Goal: Task Accomplishment & Management: Complete application form

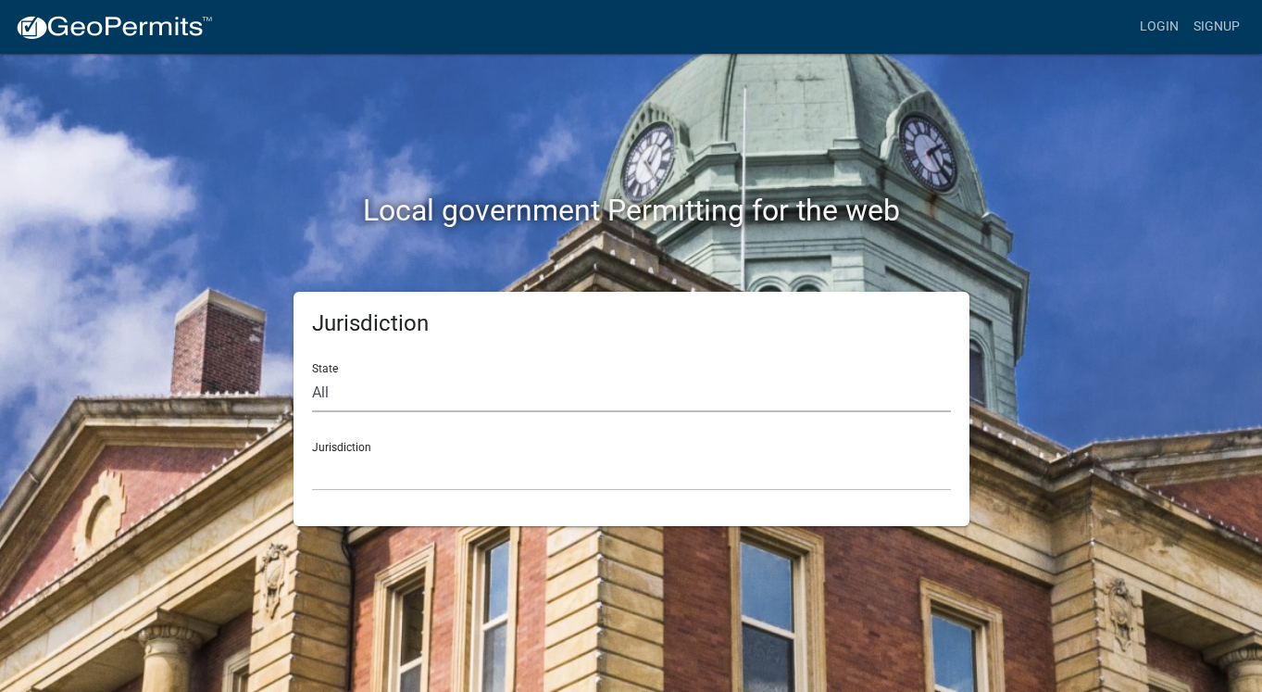
click at [348, 383] on select "All [US_STATE] [US_STATE] [US_STATE] [US_STATE] [US_STATE] [US_STATE] [US_STATE…" at bounding box center [631, 393] width 639 height 38
click at [312, 374] on select "All [US_STATE] [US_STATE] [US_STATE] [US_STATE] [US_STATE] [US_STATE] [US_STATE…" at bounding box center [631, 393] width 639 height 38
click at [384, 439] on div "Jurisdiction [GEOGRAPHIC_DATA], [US_STATE]" at bounding box center [631, 459] width 639 height 64
click at [344, 444] on div "Jurisdiction [GEOGRAPHIC_DATA], [US_STATE]" at bounding box center [631, 459] width 639 height 64
click at [375, 445] on div "Jurisdiction [GEOGRAPHIC_DATA], [US_STATE]" at bounding box center [631, 459] width 639 height 64
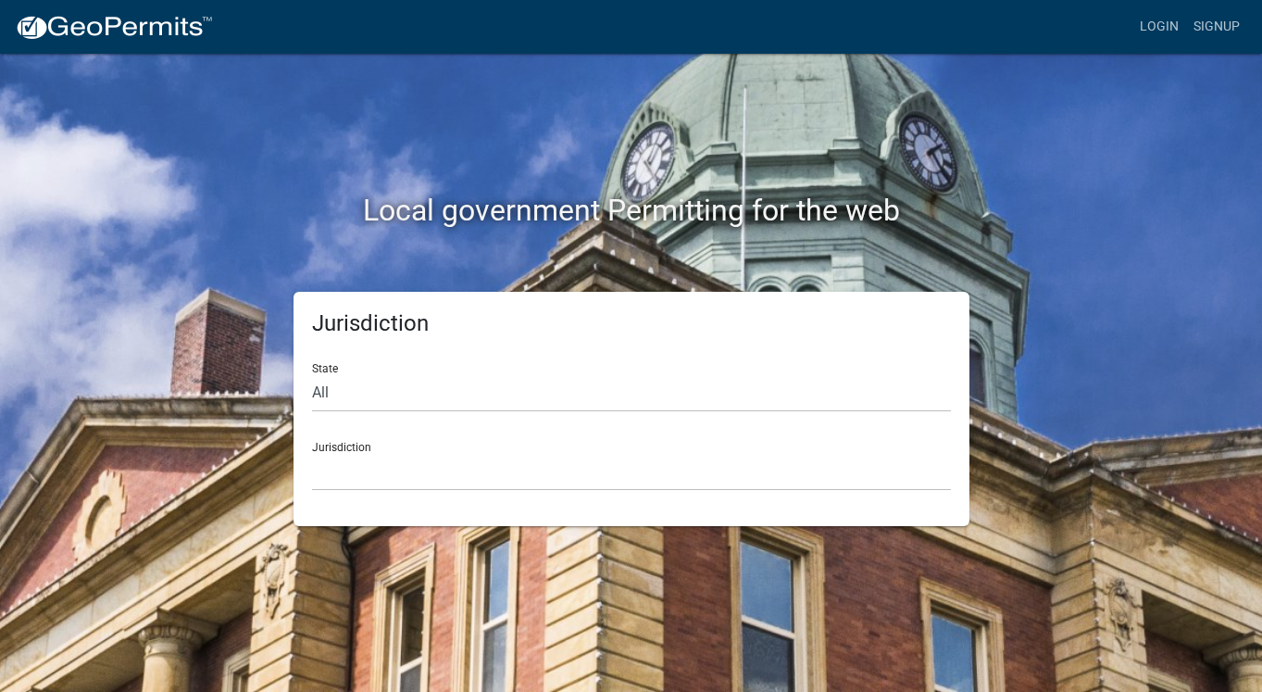
click at [376, 443] on div "Jurisdiction [GEOGRAPHIC_DATA], [US_STATE]" at bounding box center [631, 459] width 639 height 64
click at [406, 402] on select "All [US_STATE] [US_STATE] [US_STATE] [US_STATE] [US_STATE] [US_STATE] [US_STATE…" at bounding box center [631, 393] width 639 height 38
click at [312, 374] on select "All [US_STATE] [US_STATE] [US_STATE] [US_STATE] [US_STATE] [US_STATE] [US_STATE…" at bounding box center [631, 393] width 639 height 38
click at [352, 445] on div "Jurisdiction [GEOGRAPHIC_DATA], [US_STATE][PERSON_NAME][GEOGRAPHIC_DATA], [US_S…" at bounding box center [631, 459] width 639 height 64
click at [435, 389] on select "All [US_STATE] [US_STATE] [US_STATE] [US_STATE] [US_STATE] [US_STATE] [US_STATE…" at bounding box center [631, 393] width 639 height 38
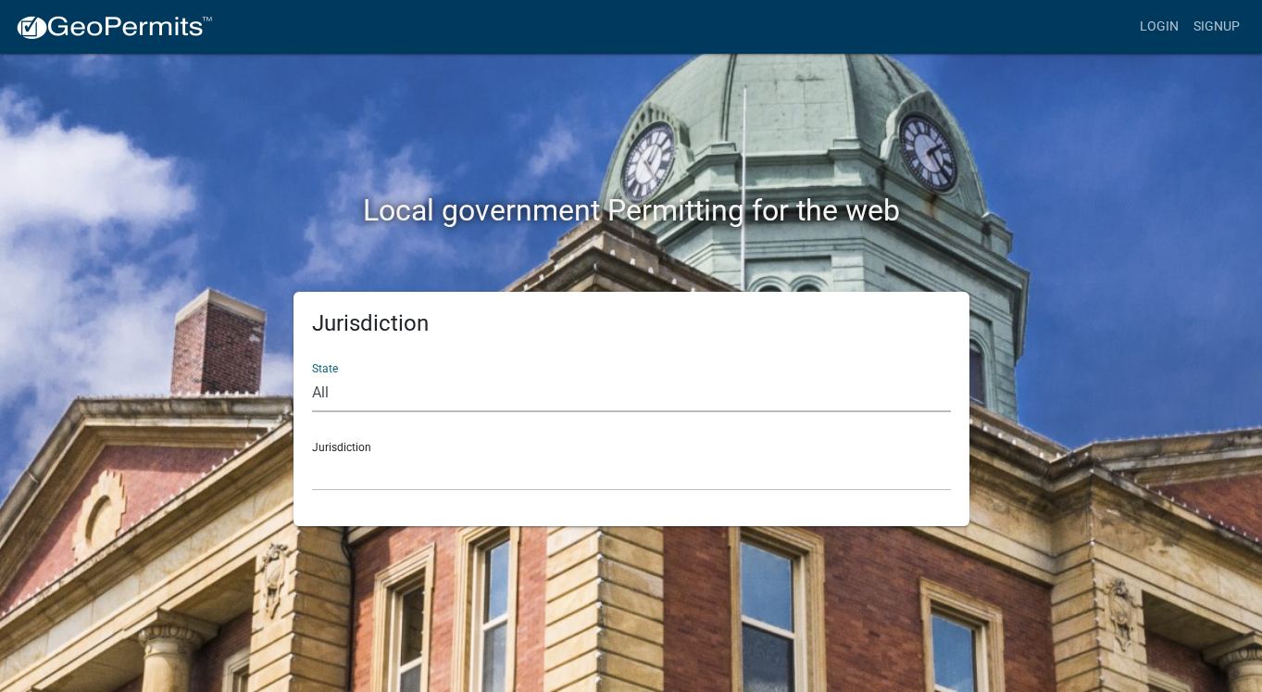
select select "[US_STATE]"
click at [312, 374] on select "All [US_STATE] [US_STATE] [US_STATE] [US_STATE] [US_STATE] [US_STATE] [US_STATE…" at bounding box center [631, 393] width 639 height 38
click at [390, 458] on select "[GEOGRAPHIC_DATA], [US_STATE]" at bounding box center [631, 472] width 639 height 38
click at [393, 459] on select "[GEOGRAPHIC_DATA], [US_STATE]" at bounding box center [631, 472] width 639 height 38
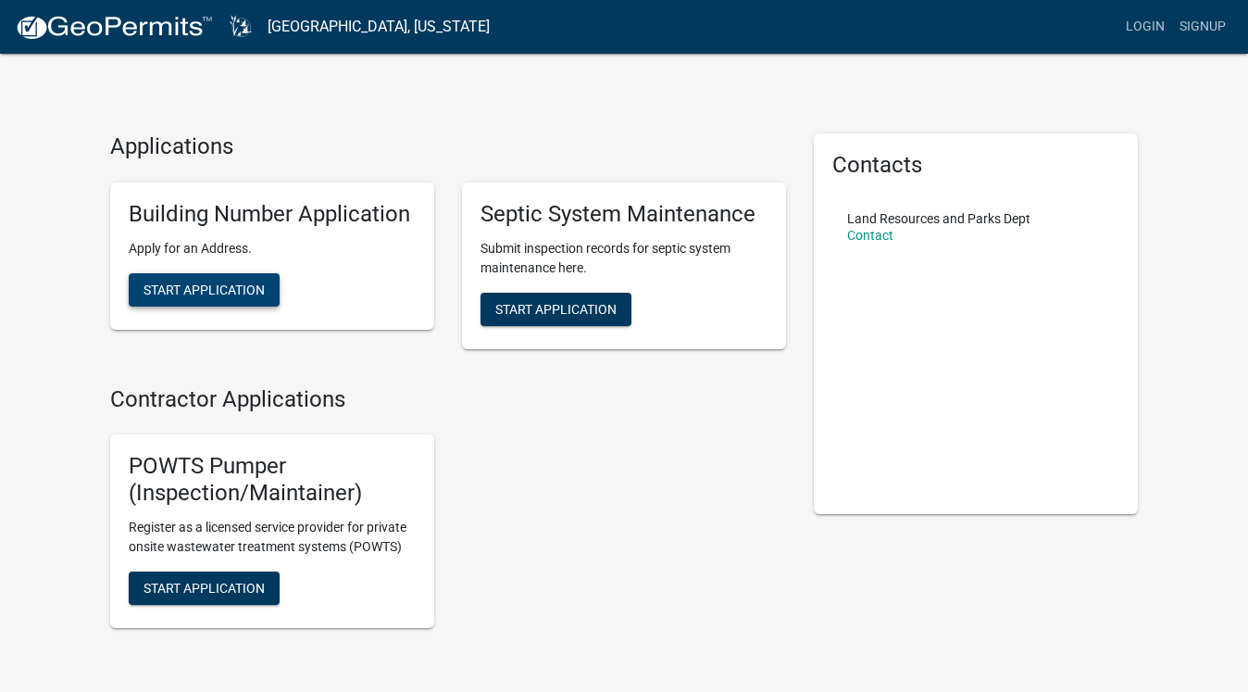
click at [207, 299] on button "Start Application" at bounding box center [204, 289] width 151 height 33
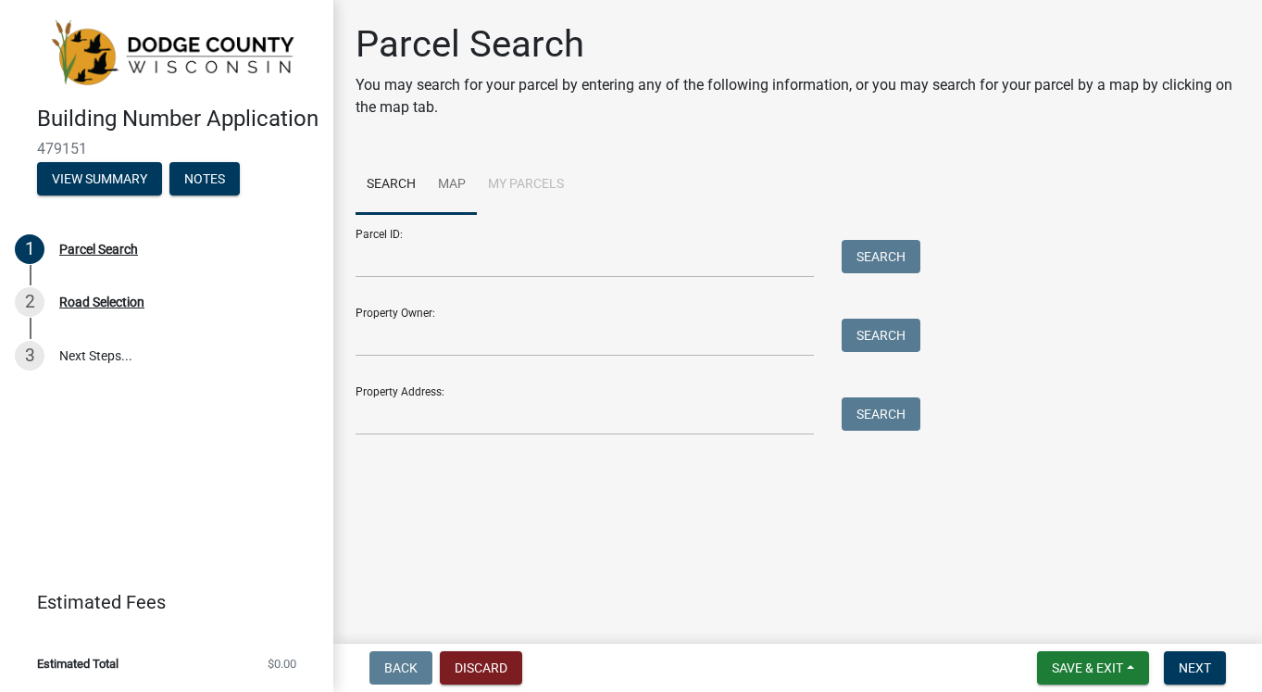
drag, startPoint x: 448, startPoint y: 313, endPoint x: 473, endPoint y: 187, distance: 128.4
drag, startPoint x: 473, startPoint y: 187, endPoint x: 445, endPoint y: 189, distance: 28.8
click at [445, 189] on link "Map" at bounding box center [452, 185] width 50 height 59
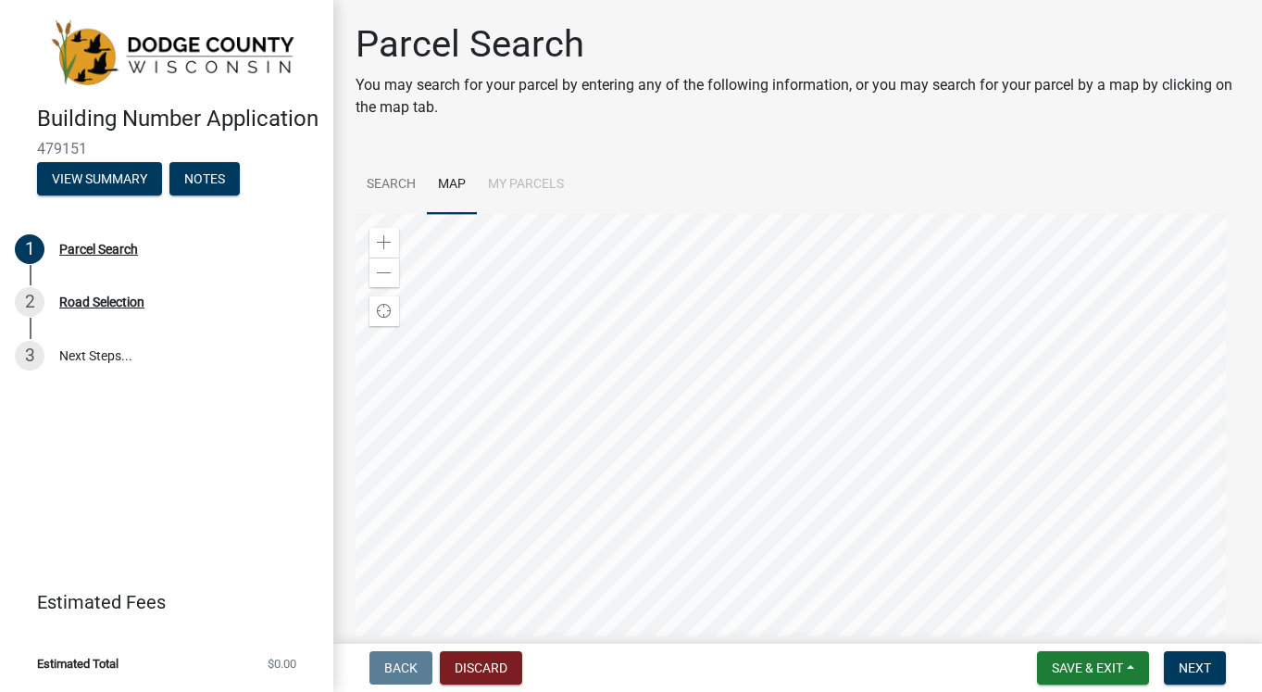
click at [786, 395] on div at bounding box center [798, 445] width 884 height 463
click at [107, 250] on div "Parcel Search" at bounding box center [98, 249] width 79 height 13
click at [755, 452] on div at bounding box center [798, 445] width 884 height 463
click at [1186, 664] on span "Next" at bounding box center [1195, 667] width 32 height 15
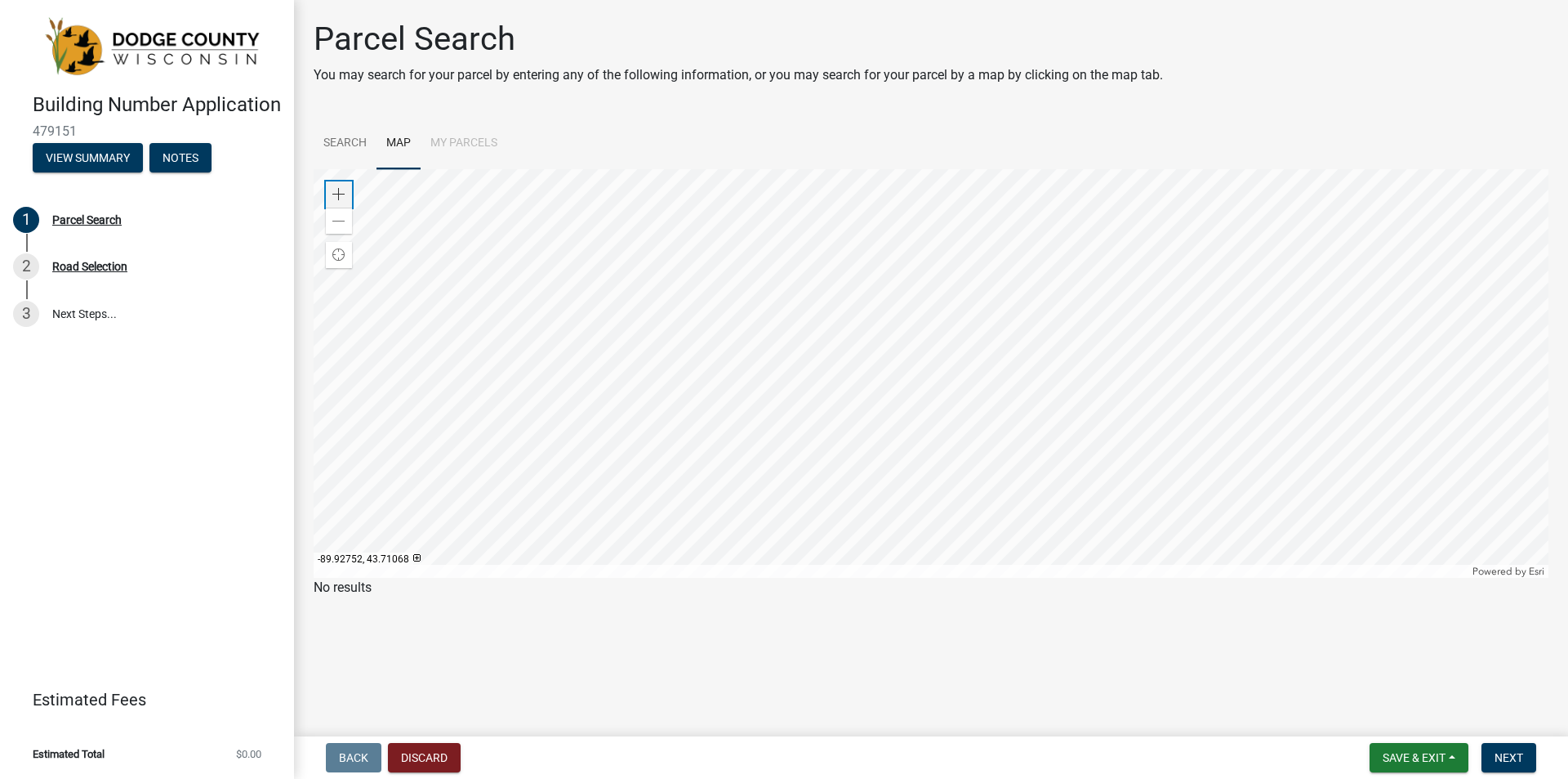
click at [340, 196] on span at bounding box center [339, 194] width 13 height 13
click at [335, 193] on span at bounding box center [339, 194] width 13 height 13
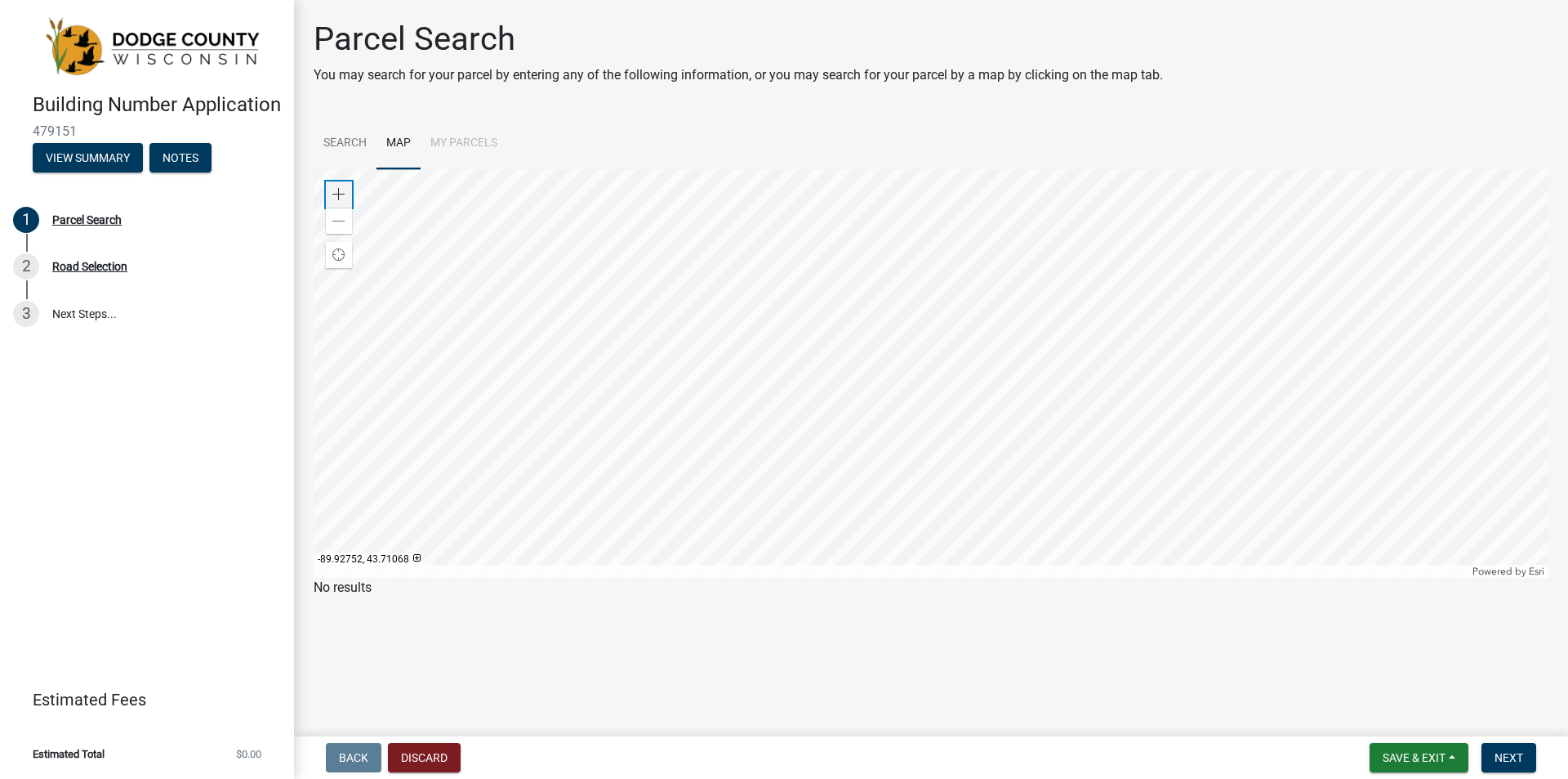
click at [335, 193] on span at bounding box center [339, 194] width 13 height 13
click at [817, 361] on div at bounding box center [931, 373] width 1235 height 408
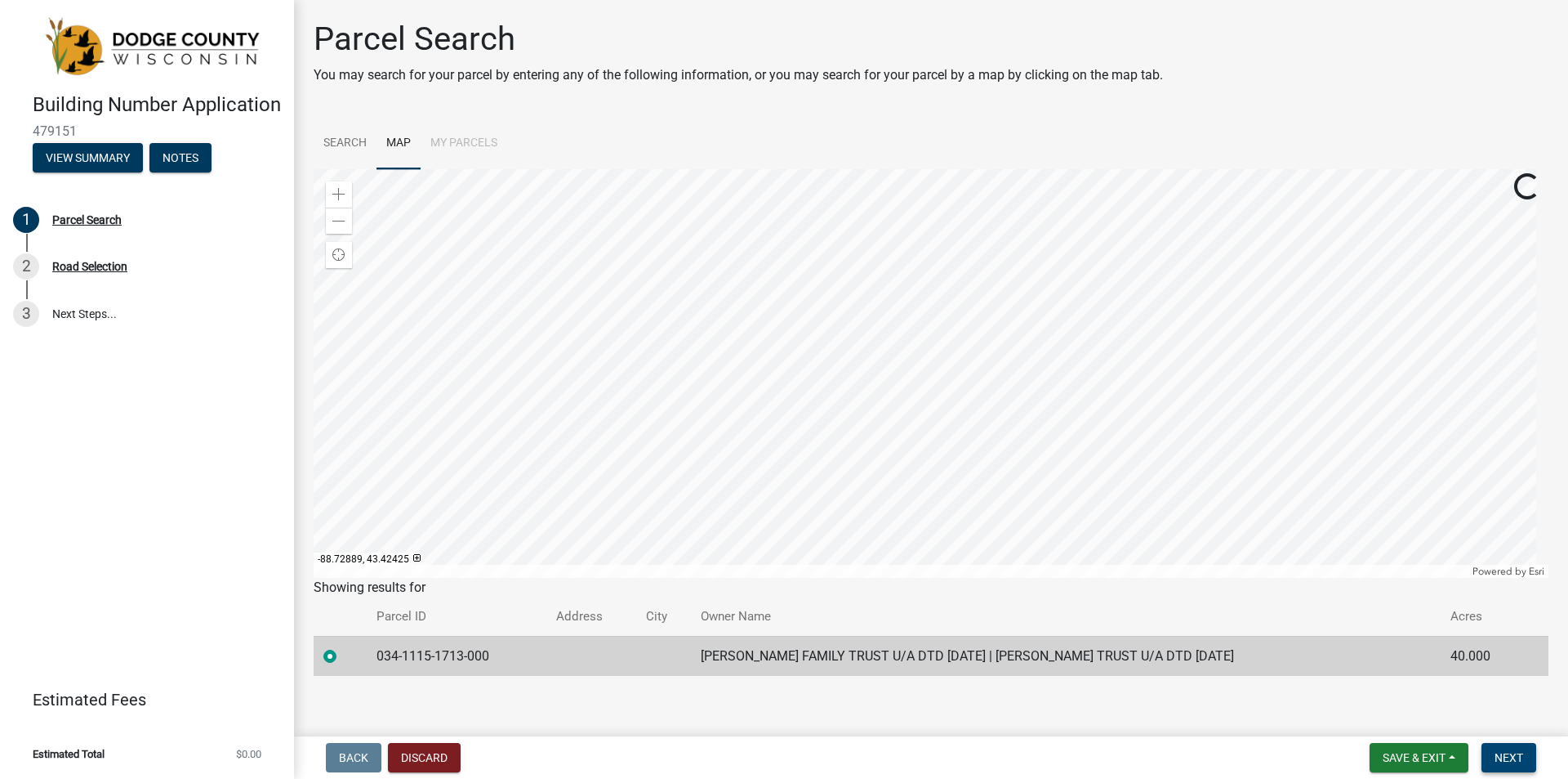
click at [1112, 610] on button "Next" at bounding box center [1509, 757] width 55 height 29
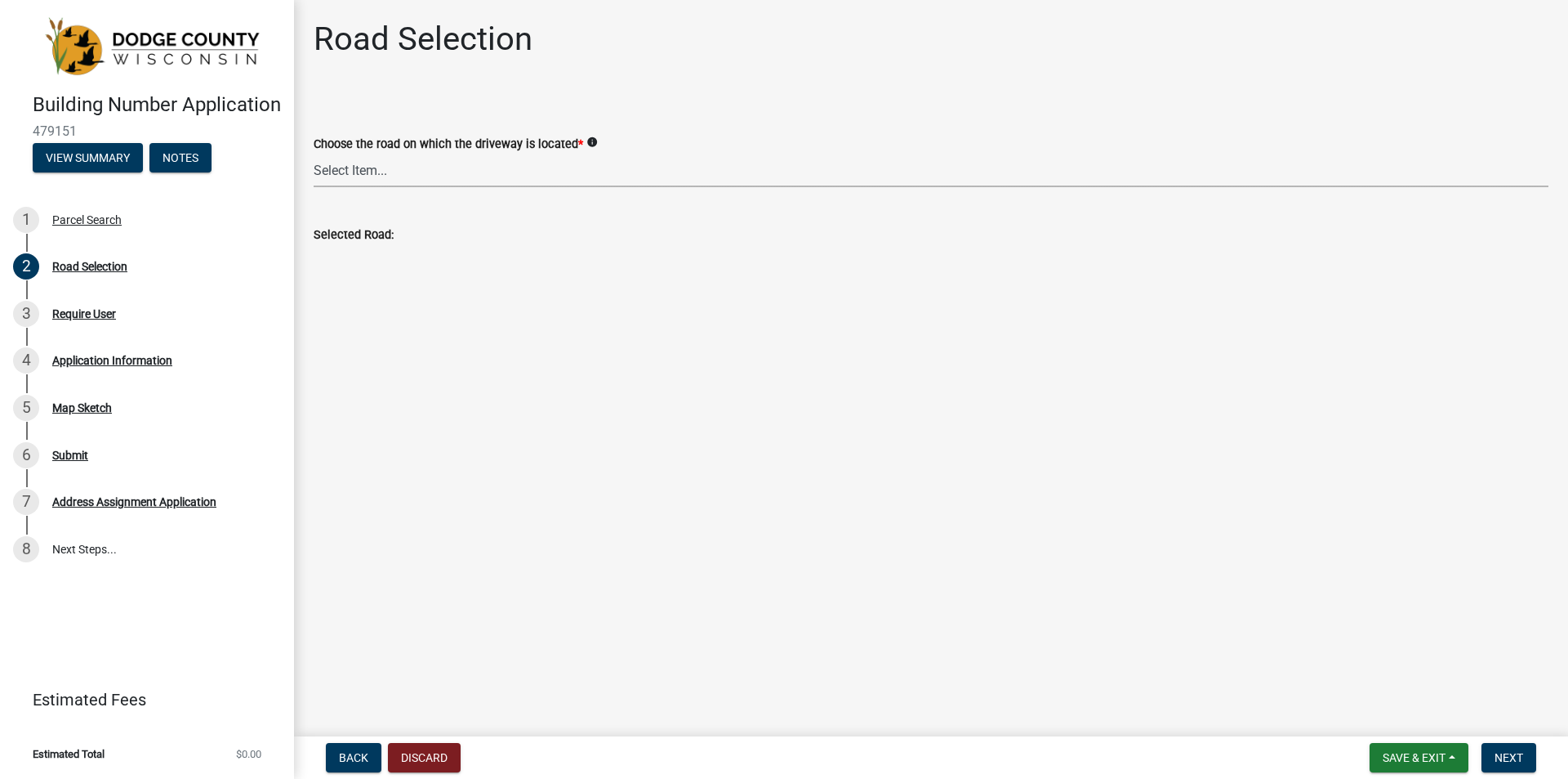
click at [443, 165] on select "Select Item... 100-YARD [PERSON_NAME][GEOGRAPHIC_DATA][PERSON_NAME][US_STATE][P…" at bounding box center [931, 170] width 1235 height 34
click at [314, 154] on select "Select Item... 100-YARD [PERSON_NAME][GEOGRAPHIC_DATA][PERSON_NAME][US_STATE][P…" at bounding box center [931, 170] width 1235 height 34
select select "9eb648a3-a496-405a-8d69-9b3c638d63d9"
click at [1112, 610] on span "Next" at bounding box center [1509, 757] width 28 height 13
